Goal: Entertainment & Leisure: Consume media (video, audio)

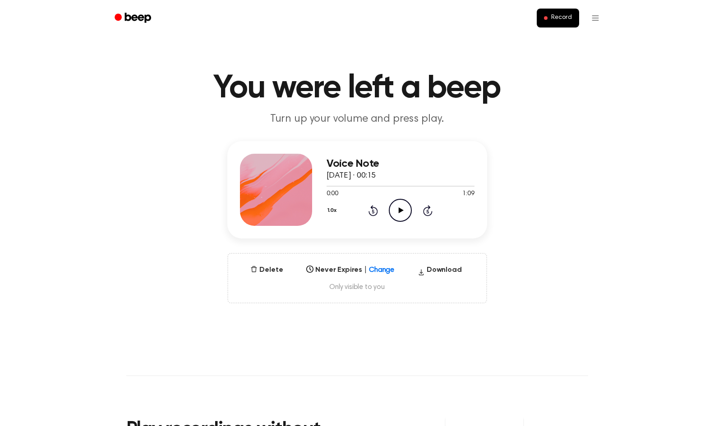
click at [400, 215] on icon "Play Audio" at bounding box center [400, 210] width 23 height 23
click at [438, 185] on div at bounding box center [400, 185] width 148 height 7
click at [438, 188] on div at bounding box center [400, 185] width 148 height 7
click at [425, 185] on div at bounding box center [400, 185] width 148 height 7
drag, startPoint x: 325, startPoint y: 187, endPoint x: 430, endPoint y: 185, distance: 105.0
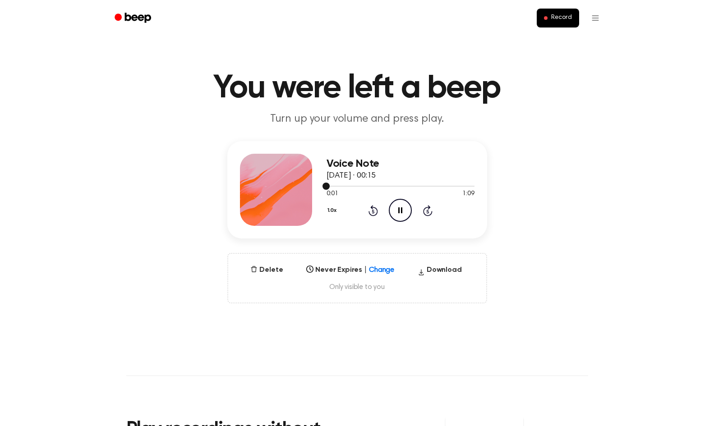
click at [430, 185] on div at bounding box center [400, 185] width 148 height 7
click at [418, 185] on div at bounding box center [400, 185] width 148 height 7
click at [431, 215] on icon "Skip 5 seconds" at bounding box center [427, 211] width 10 height 12
click at [431, 214] on icon "Skip 5 seconds" at bounding box center [427, 211] width 10 height 12
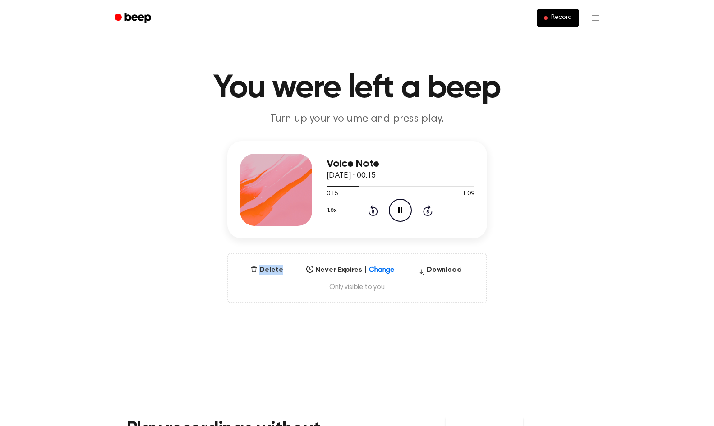
click at [431, 214] on icon "Skip 5 seconds" at bounding box center [427, 211] width 10 height 12
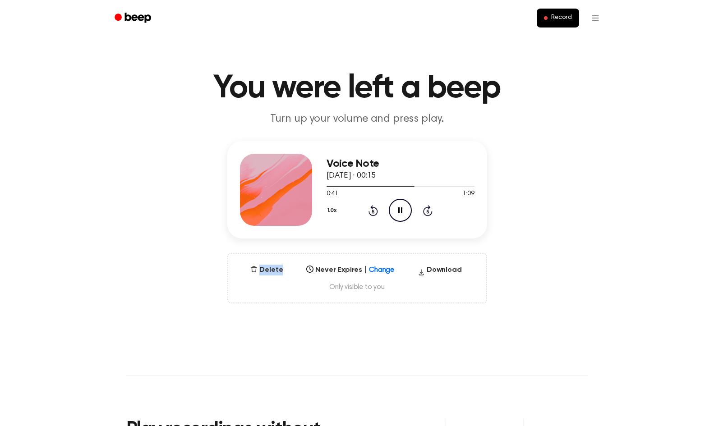
click at [431, 214] on icon "Skip 5 seconds" at bounding box center [427, 211] width 10 height 12
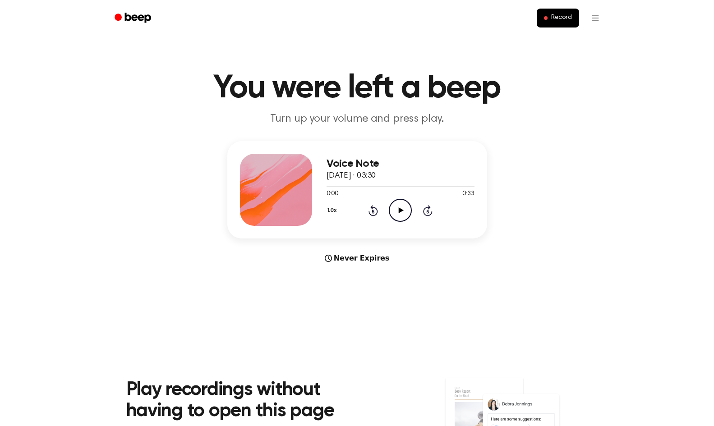
drag, startPoint x: 403, startPoint y: 206, endPoint x: 357, endPoint y: 174, distance: 56.8
click at [403, 206] on icon "Play Audio" at bounding box center [400, 210] width 23 height 23
click at [400, 214] on icon "Play Audio" at bounding box center [400, 210] width 23 height 23
click at [402, 212] on icon "Play Audio" at bounding box center [400, 210] width 23 height 23
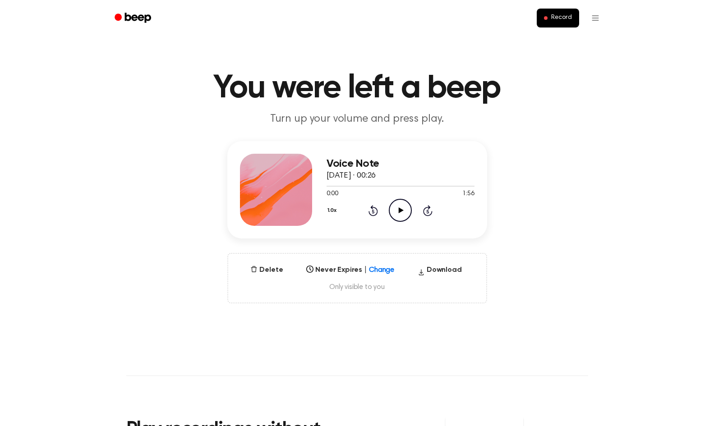
click at [386, 214] on div "1.0x Rewind 5 seconds Play Audio Skip 5 seconds" at bounding box center [400, 210] width 148 height 23
click at [444, 185] on div at bounding box center [400, 185] width 148 height 7
click at [443, 187] on div at bounding box center [400, 185] width 148 height 7
drag, startPoint x: 328, startPoint y: 187, endPoint x: 420, endPoint y: 186, distance: 92.4
click at [444, 188] on div at bounding box center [400, 185] width 148 height 7
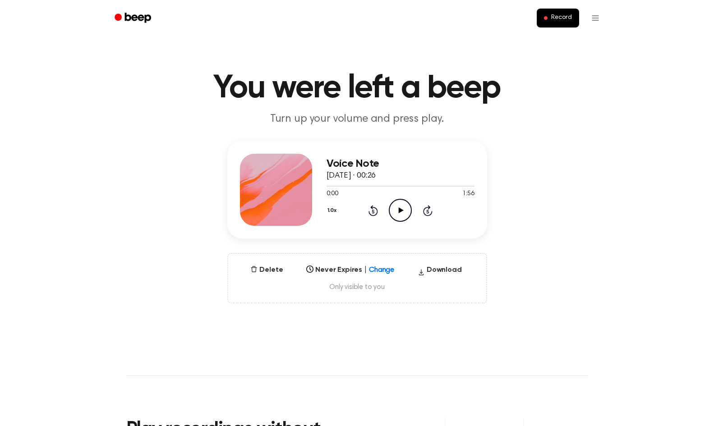
click at [394, 208] on icon "Play Audio" at bounding box center [400, 210] width 23 height 23
click at [424, 184] on div at bounding box center [400, 185] width 148 height 7
click at [424, 186] on div at bounding box center [400, 186] width 148 height 1
click at [325, 188] on span at bounding box center [325, 186] width 7 height 7
drag, startPoint x: 324, startPoint y: 187, endPoint x: 419, endPoint y: 188, distance: 95.6
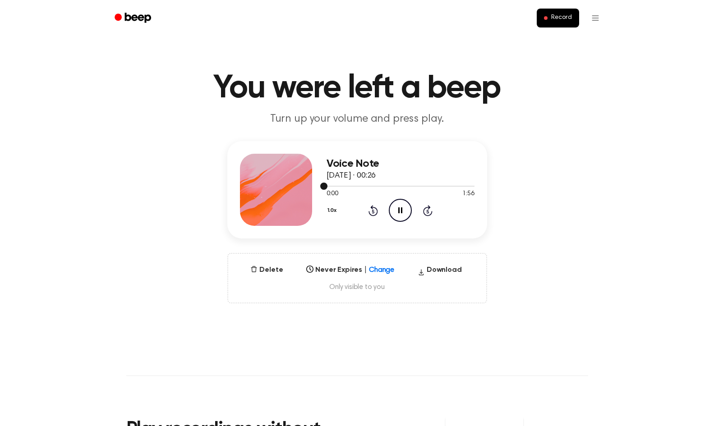
click at [419, 188] on div at bounding box center [400, 185] width 148 height 7
click at [413, 188] on div at bounding box center [400, 185] width 148 height 7
click at [429, 212] on icon "Skip 5 seconds" at bounding box center [427, 211] width 10 height 12
click at [428, 211] on icon at bounding box center [427, 212] width 2 height 4
click at [429, 211] on icon "Skip 5 seconds" at bounding box center [427, 211] width 10 height 12
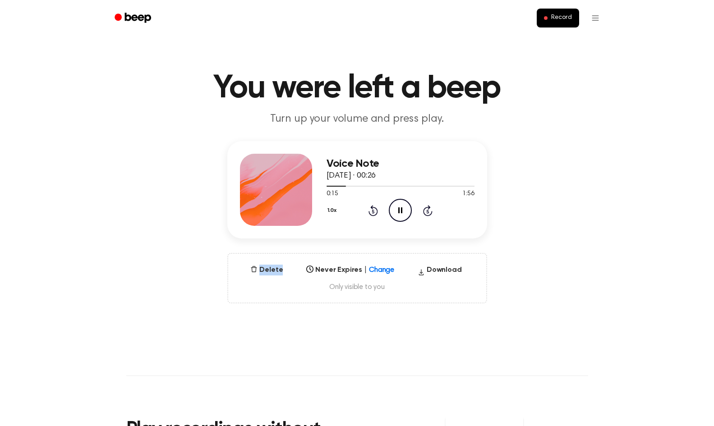
click at [429, 211] on icon "Skip 5 seconds" at bounding box center [427, 211] width 10 height 12
click at [428, 211] on icon "Skip 5 seconds" at bounding box center [427, 211] width 10 height 12
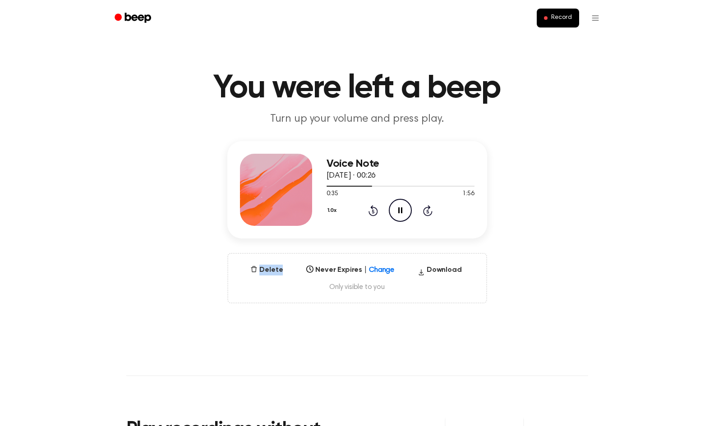
click at [428, 211] on icon "Skip 5 seconds" at bounding box center [427, 211] width 10 height 12
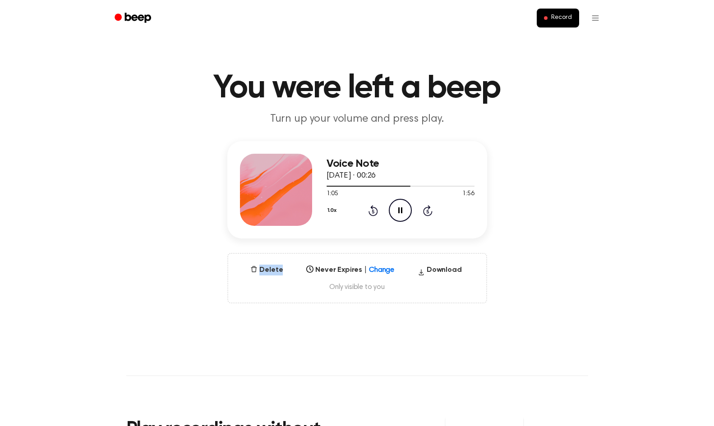
click at [428, 211] on icon "Skip 5 seconds" at bounding box center [427, 211] width 10 height 12
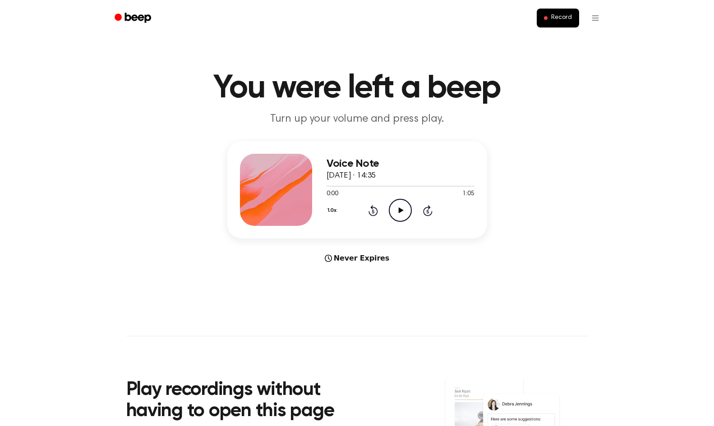
click at [397, 206] on icon "Play Audio" at bounding box center [400, 210] width 23 height 23
click at [423, 210] on icon at bounding box center [427, 210] width 9 height 11
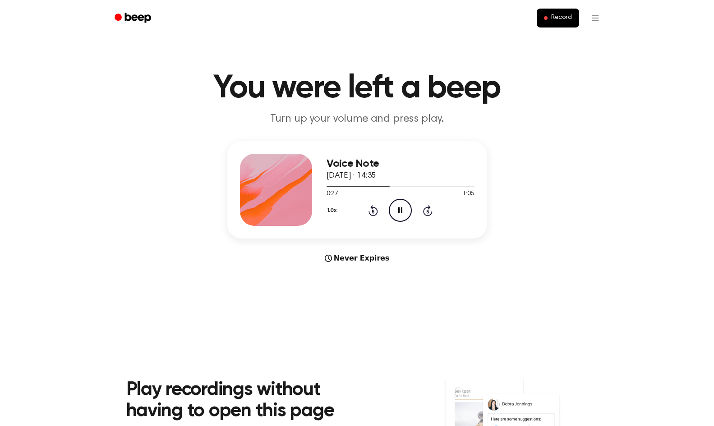
click at [371, 205] on icon "Rewind 5 seconds" at bounding box center [373, 211] width 10 height 12
click at [371, 206] on icon at bounding box center [372, 210] width 9 height 11
